Goal: Information Seeking & Learning: Check status

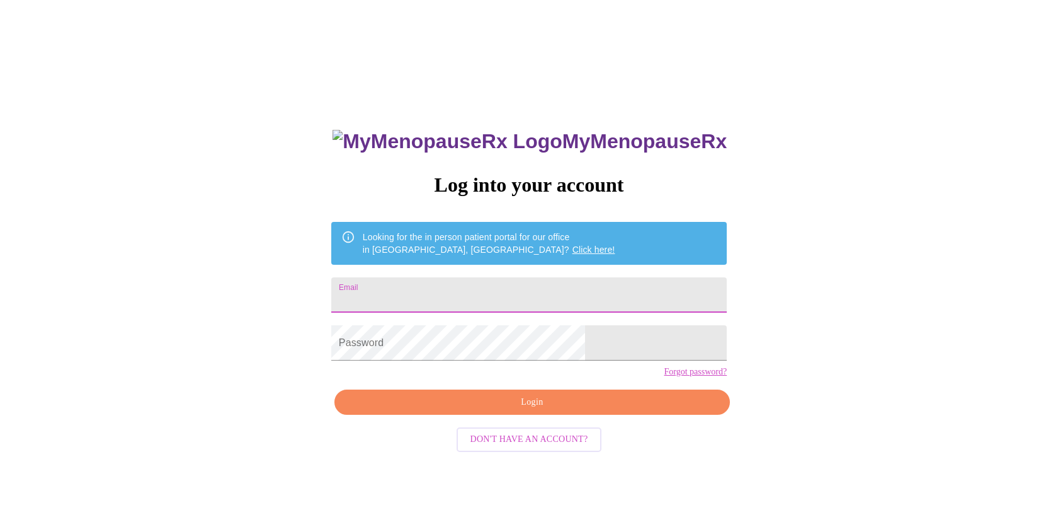
type input "[PERSON_NAME][EMAIL_ADDRESS][DOMAIN_NAME]"
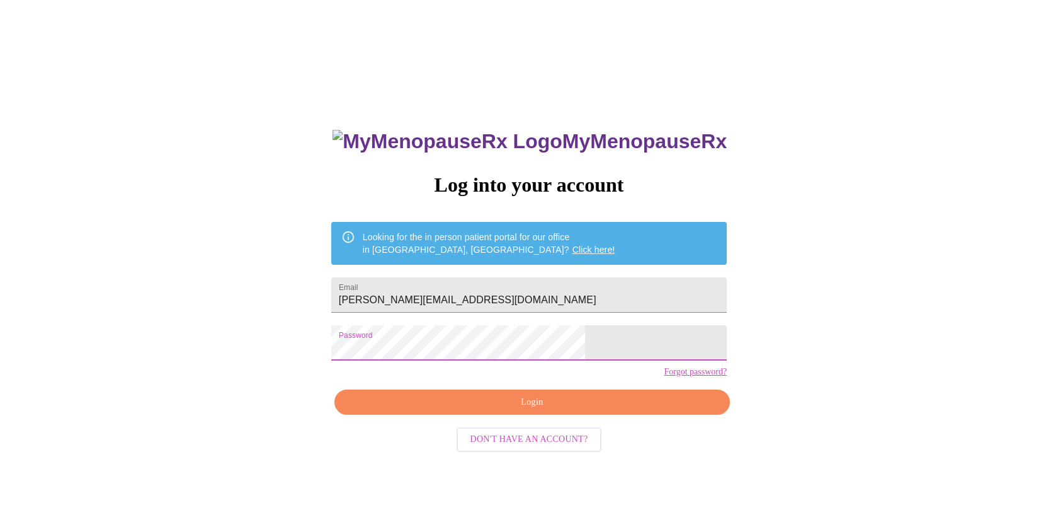
click at [551, 415] on button "Login" at bounding box center [532, 402] width 396 height 26
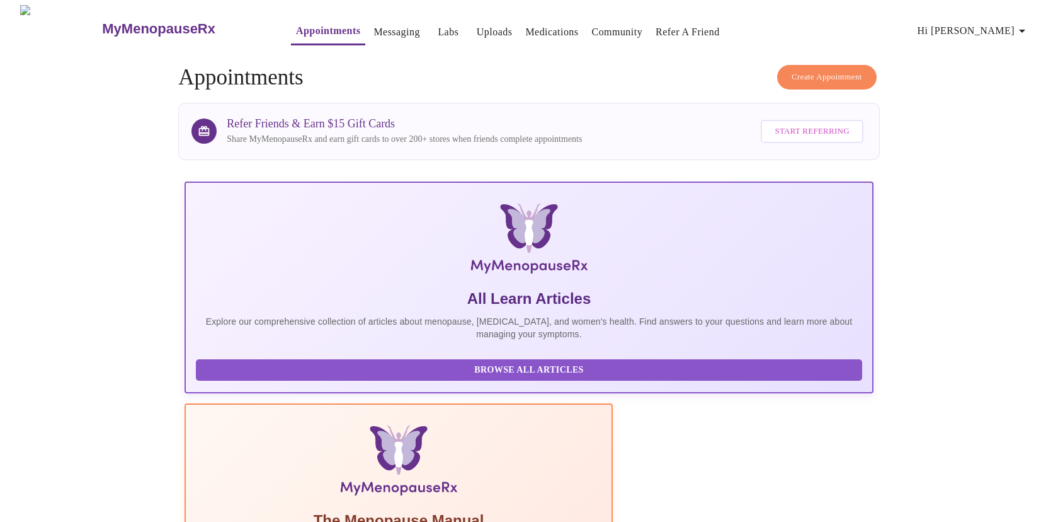
click at [374, 26] on link "Messaging" at bounding box center [397, 32] width 46 height 18
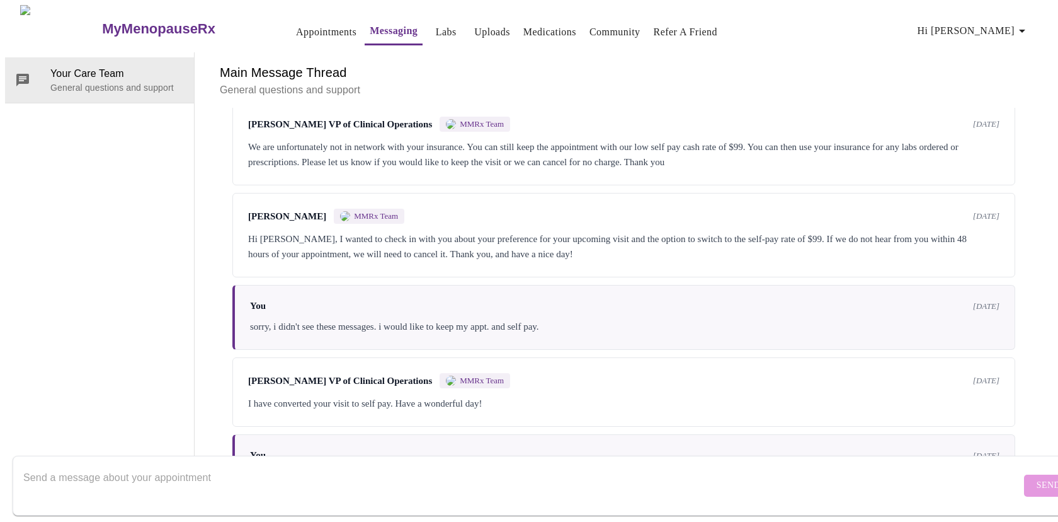
scroll to position [43, 0]
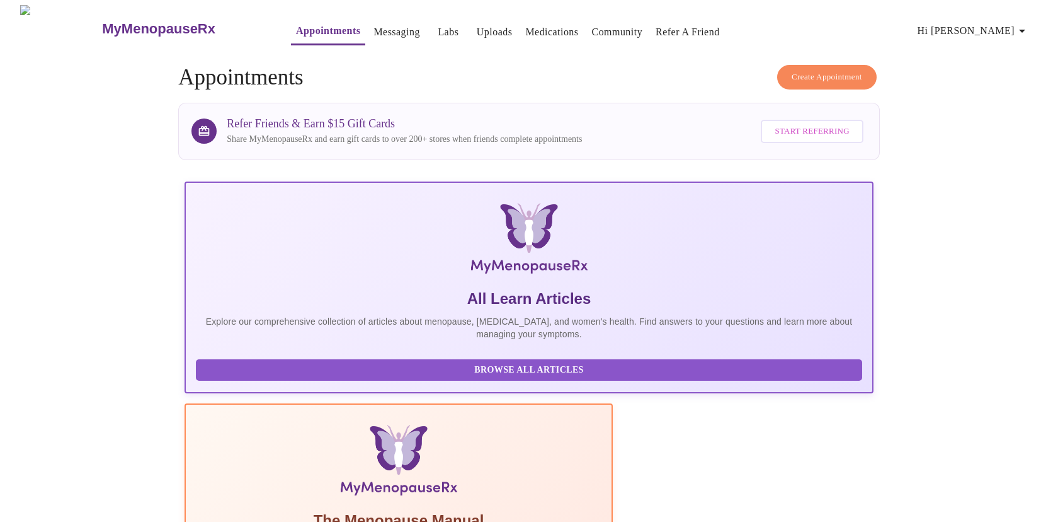
click at [438, 30] on link "Labs" at bounding box center [448, 32] width 21 height 18
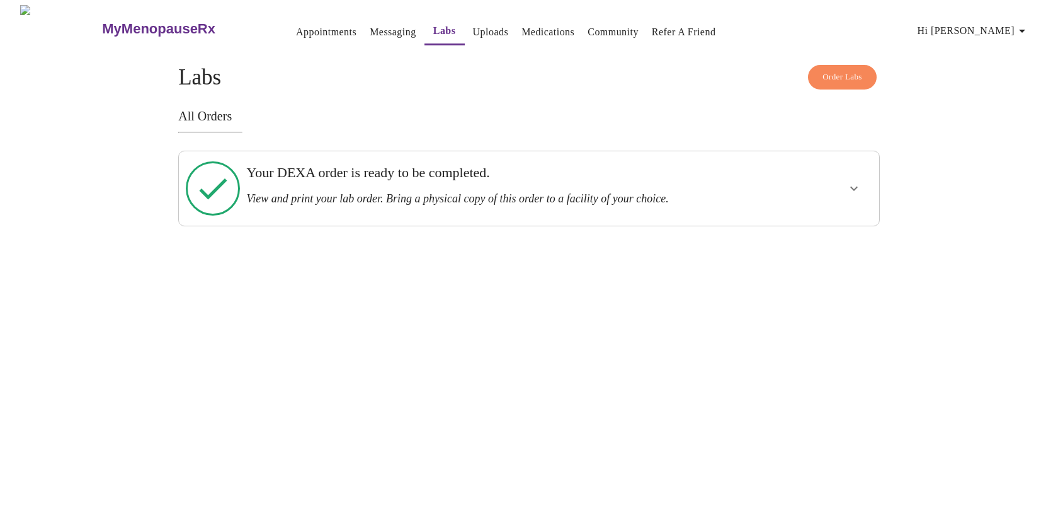
click at [469, 200] on div "Your DEXA order is ready to be completed. View and print your lab order. Bring …" at bounding box center [495, 188] width 508 height 64
click at [234, 123] on div "All Orders Your DEXA order is ready to be completed. View and print your lab or…" at bounding box center [529, 167] width 702 height 117
click at [828, 79] on button "Order Labs" at bounding box center [842, 77] width 69 height 25
click at [412, 170] on h3 "Your DEXA order is ready to be completed." at bounding box center [495, 172] width 498 height 16
click at [212, 168] on icon at bounding box center [213, 188] width 54 height 54
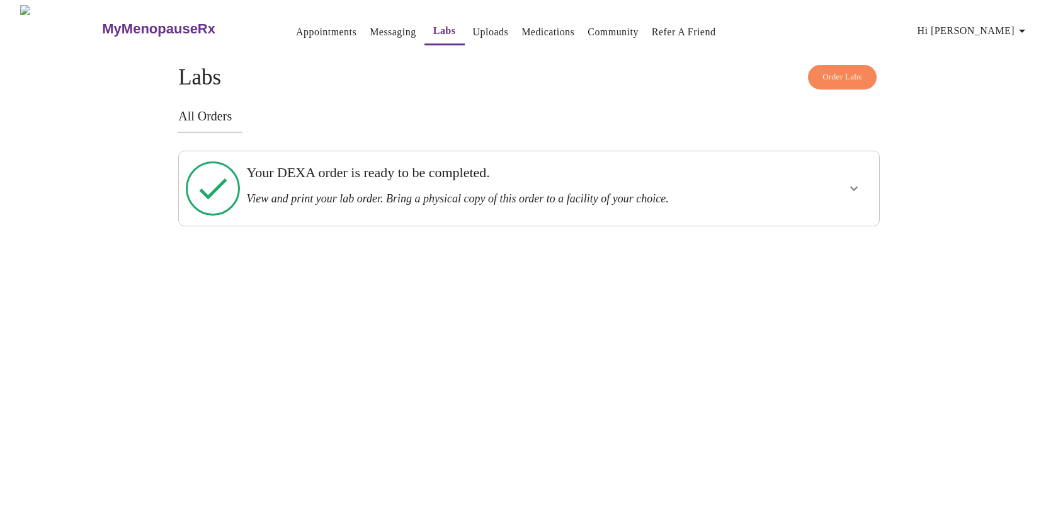
click at [210, 115] on h3 "All Orders" at bounding box center [529, 116] width 702 height 14
click at [226, 80] on h4 "Order Labs Labs" at bounding box center [529, 77] width 702 height 25
click at [219, 100] on div "Order Labs Labs All Orders Your DEXA order is ready to be completed. View and p…" at bounding box center [529, 145] width 702 height 161
click at [219, 109] on h3 "All Orders" at bounding box center [529, 116] width 702 height 14
click at [205, 179] on icon at bounding box center [213, 188] width 54 height 54
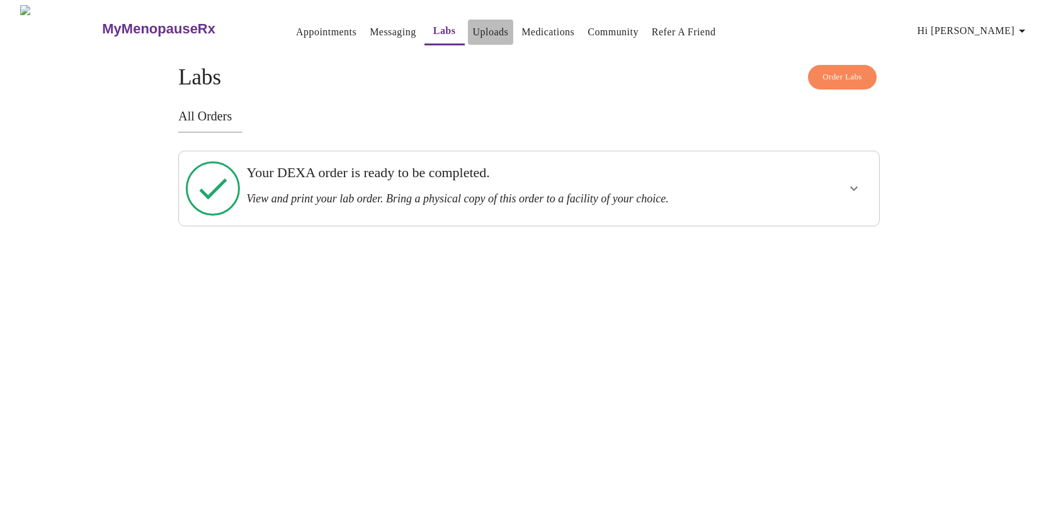
click at [473, 28] on link "Uploads" at bounding box center [491, 32] width 36 height 18
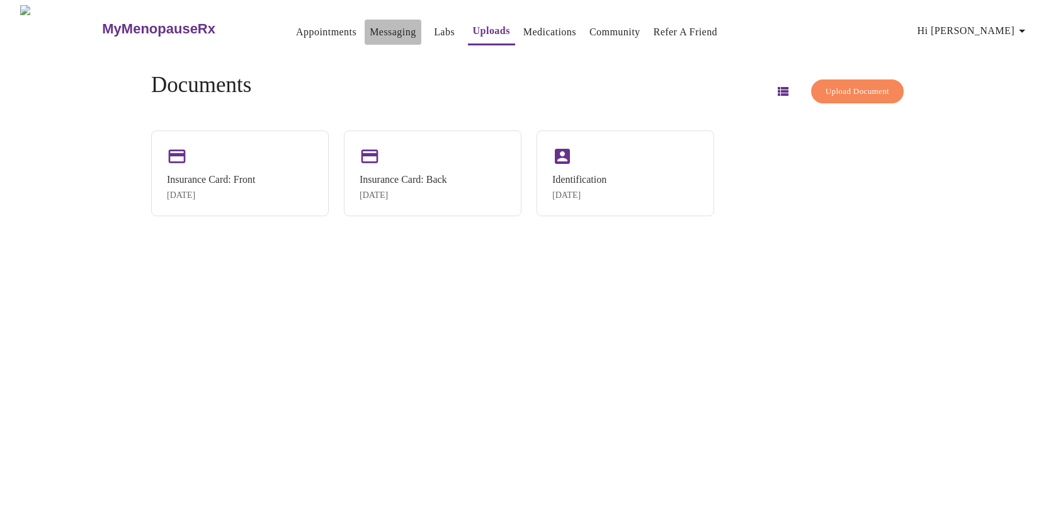
click at [370, 30] on link "Messaging" at bounding box center [393, 32] width 46 height 18
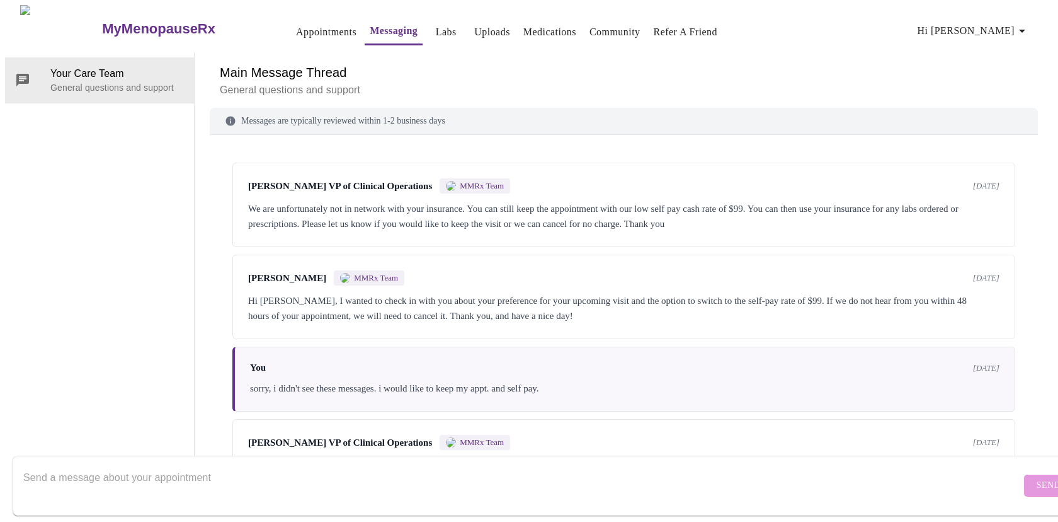
scroll to position [104, 0]
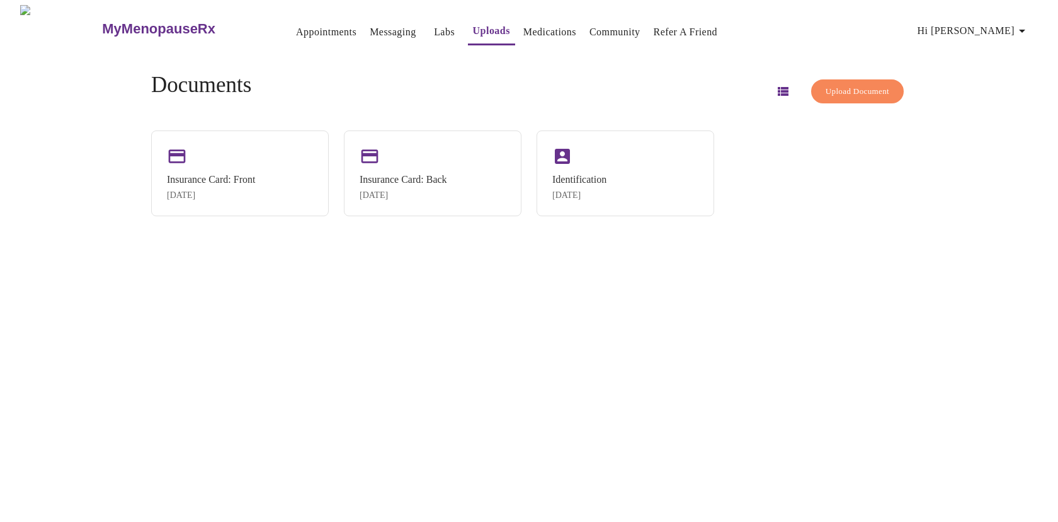
click at [434, 29] on link "Labs" at bounding box center [444, 32] width 21 height 18
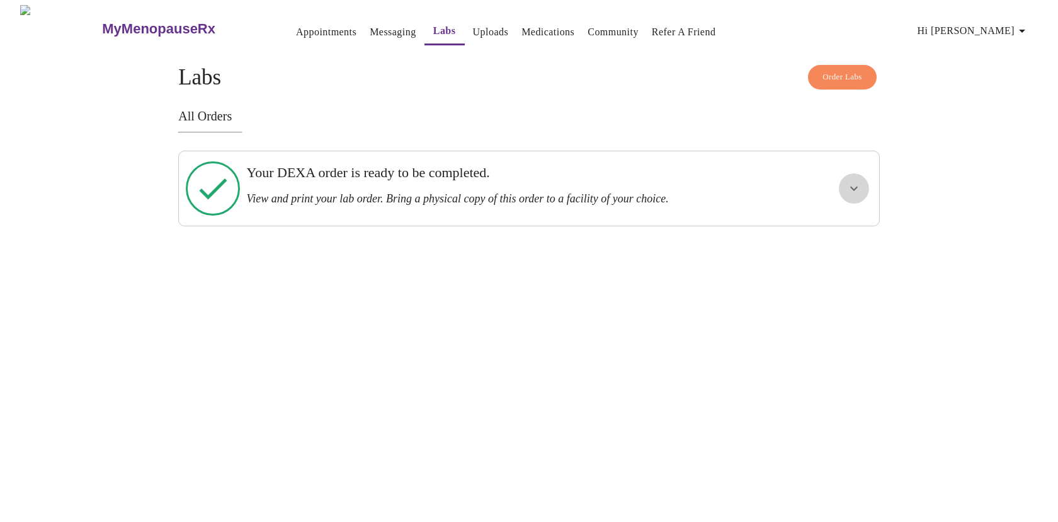
click at [854, 185] on icon "show more" at bounding box center [854, 188] width 15 height 15
click at [830, 226] on span "View Order" at bounding box center [824, 234] width 57 height 16
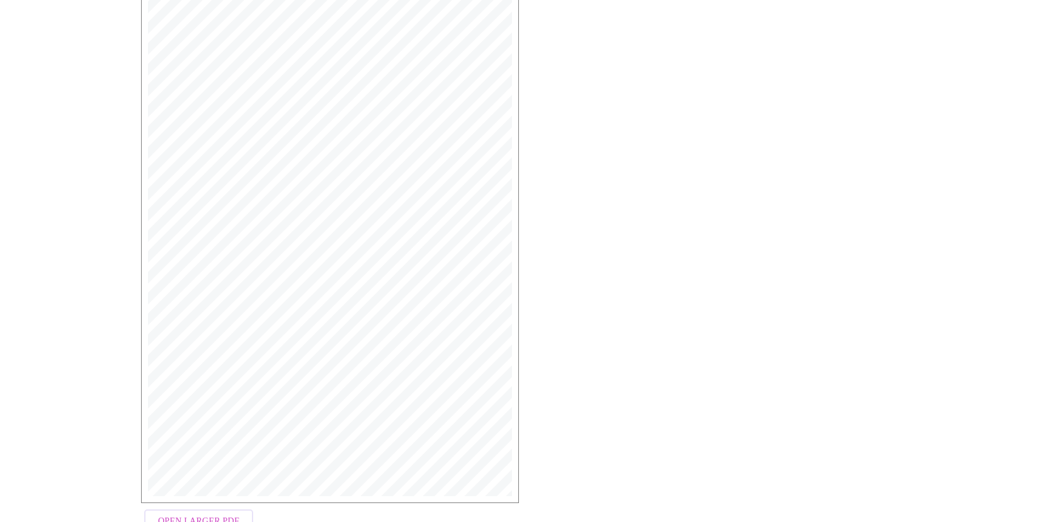
scroll to position [256, 0]
click at [203, 481] on span "Open Larger PDF" at bounding box center [198, 484] width 81 height 16
